Goal: Task Accomplishment & Management: Use online tool/utility

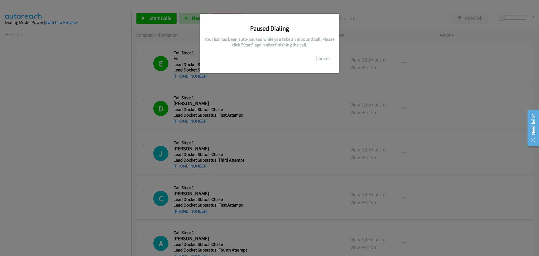
scroll to position [59, 0]
click at [321, 55] on button "Cancel" at bounding box center [322, 58] width 25 height 11
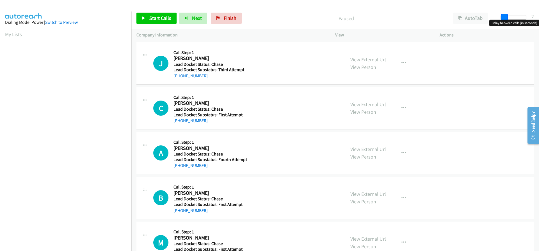
drag, startPoint x: 502, startPoint y: 18, endPoint x: 505, endPoint y: 19, distance: 3.1
click at [505, 19] on span at bounding box center [504, 17] width 7 height 7
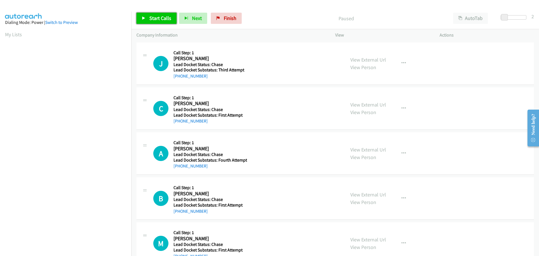
click at [163, 19] on span "Start Calls" at bounding box center [160, 18] width 22 height 6
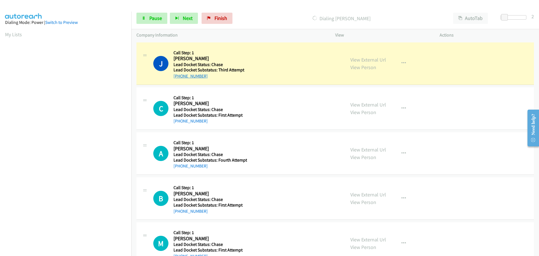
drag, startPoint x: 207, startPoint y: 76, endPoint x: 176, endPoint y: 78, distance: 30.6
click at [176, 78] on div "+1 918-840-7781" at bounding box center [209, 76] width 73 height 7
copy link "1 918-840-7781"
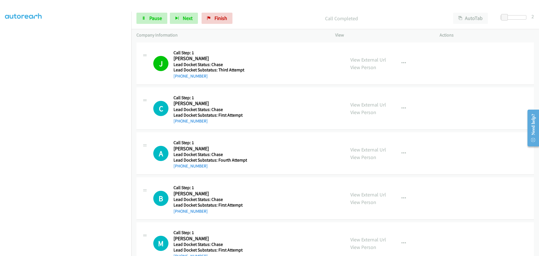
drag, startPoint x: 205, startPoint y: 123, endPoint x: 178, endPoint y: 127, distance: 27.1
click at [178, 127] on div "C Callback Scheduled Call Step: 1 Carlotta Danie America/New_York Lead Docket S…" at bounding box center [334, 108] width 397 height 42
copy link "240-416-6488"
drag, startPoint x: 149, startPoint y: 19, endPoint x: 152, endPoint y: 22, distance: 3.6
click at [149, 19] on span "Pause" at bounding box center [155, 18] width 13 height 6
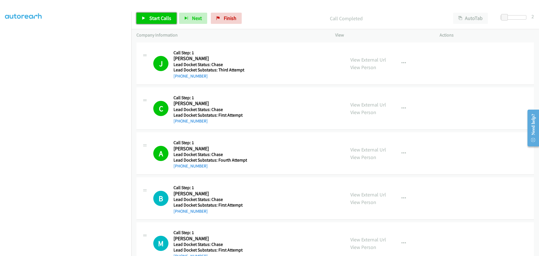
click at [159, 15] on span "Start Calls" at bounding box center [160, 18] width 22 height 6
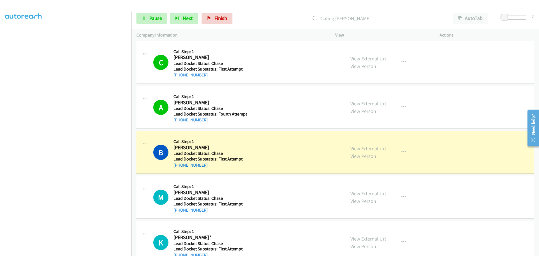
scroll to position [56, 0]
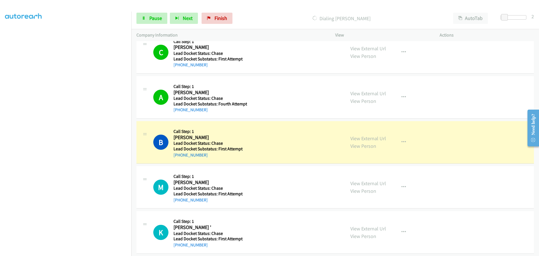
drag, startPoint x: 208, startPoint y: 157, endPoint x: 178, endPoint y: 157, distance: 29.5
click at [178, 157] on div "+1 708-912-0089" at bounding box center [209, 154] width 73 height 7
copy link "708-912-0089"
drag, startPoint x: 205, startPoint y: 109, endPoint x: 177, endPoint y: 111, distance: 27.6
click at [177, 111] on div "+1 559-909-1479" at bounding box center [210, 109] width 74 height 7
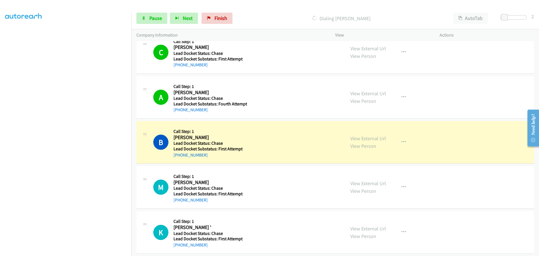
copy link "559-909-1479"
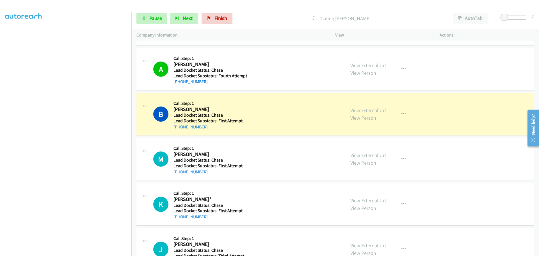
scroll to position [112, 0]
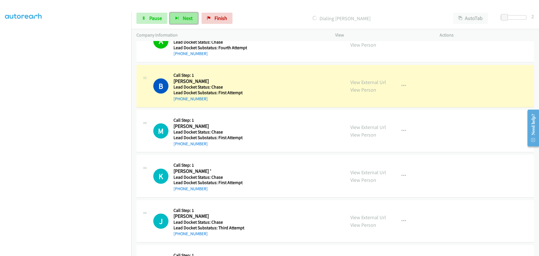
click at [184, 19] on span "Next" at bounding box center [188, 18] width 10 height 6
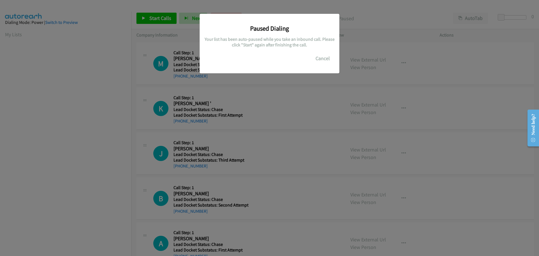
scroll to position [59, 0]
drag, startPoint x: 324, startPoint y: 59, endPoint x: 322, endPoint y: 58, distance: 2.9
click at [324, 59] on button "Cancel" at bounding box center [322, 58] width 25 height 11
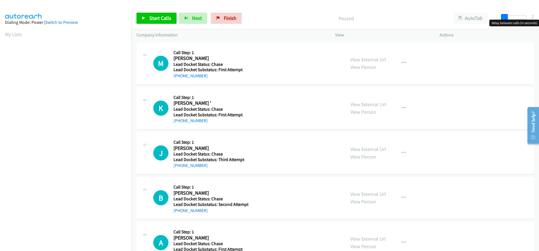
drag, startPoint x: 503, startPoint y: 15, endPoint x: 506, endPoint y: 15, distance: 3.4
click at [506, 15] on span at bounding box center [504, 17] width 7 height 7
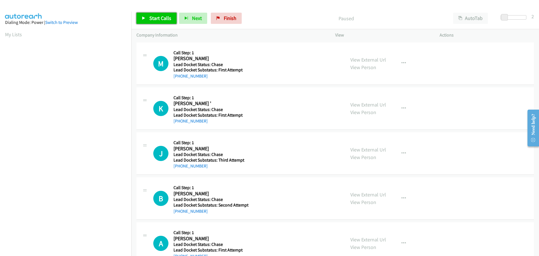
click at [162, 18] on span "Start Calls" at bounding box center [160, 18] width 22 height 6
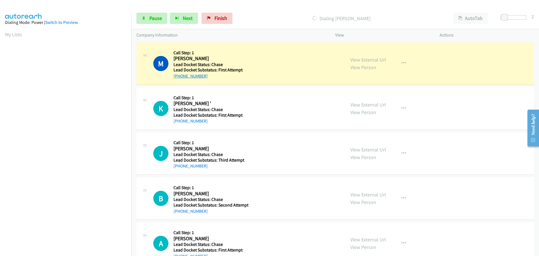
drag, startPoint x: 206, startPoint y: 76, endPoint x: 178, endPoint y: 76, distance: 28.1
click at [178, 76] on div "[PHONE_NUMBER]" at bounding box center [209, 76] width 73 height 7
copy link "515-500-4880"
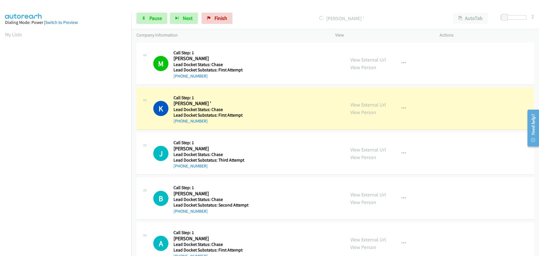
scroll to position [59, 0]
drag, startPoint x: 208, startPoint y: 121, endPoint x: 179, endPoint y: 121, distance: 29.5
click at [179, 121] on div "[PHONE_NUMBER]" at bounding box center [209, 121] width 73 height 7
copy link "214-646-5385"
drag, startPoint x: 209, startPoint y: 167, endPoint x: 178, endPoint y: 165, distance: 30.9
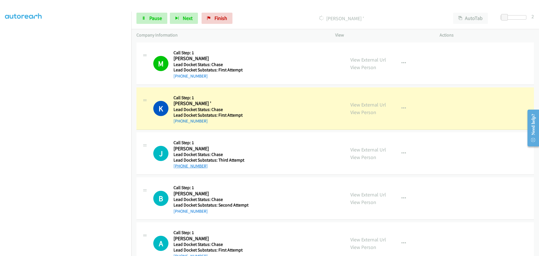
click at [178, 165] on div "[PHONE_NUMBER]" at bounding box center [209, 165] width 73 height 7
copy link "520-262-6178"
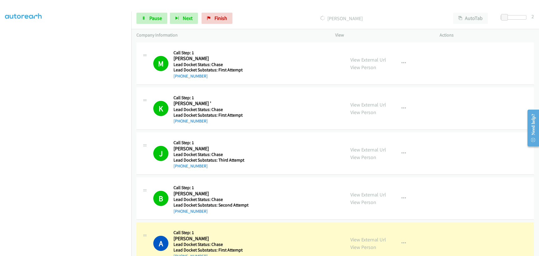
scroll to position [84, 0]
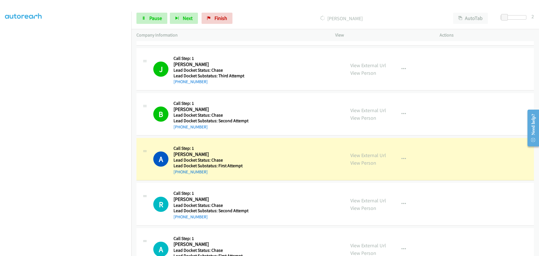
drag, startPoint x: 204, startPoint y: 174, endPoint x: 179, endPoint y: 174, distance: 25.0
click at [179, 174] on div "[PHONE_NUMBER]" at bounding box center [209, 171] width 73 height 7
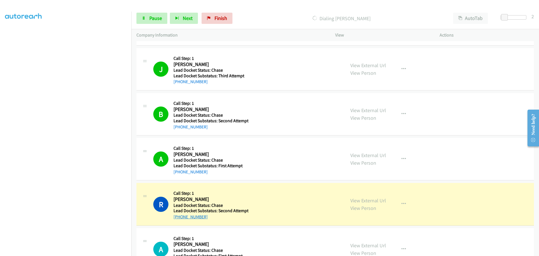
drag, startPoint x: 205, startPoint y: 217, endPoint x: 178, endPoint y: 219, distance: 27.0
click at [178, 219] on div "[PHONE_NUMBER]" at bounding box center [210, 216] width 75 height 7
copy link "480-536-2098"
click at [153, 17] on span "Pause" at bounding box center [155, 18] width 13 height 6
